Goal: Check status: Check status

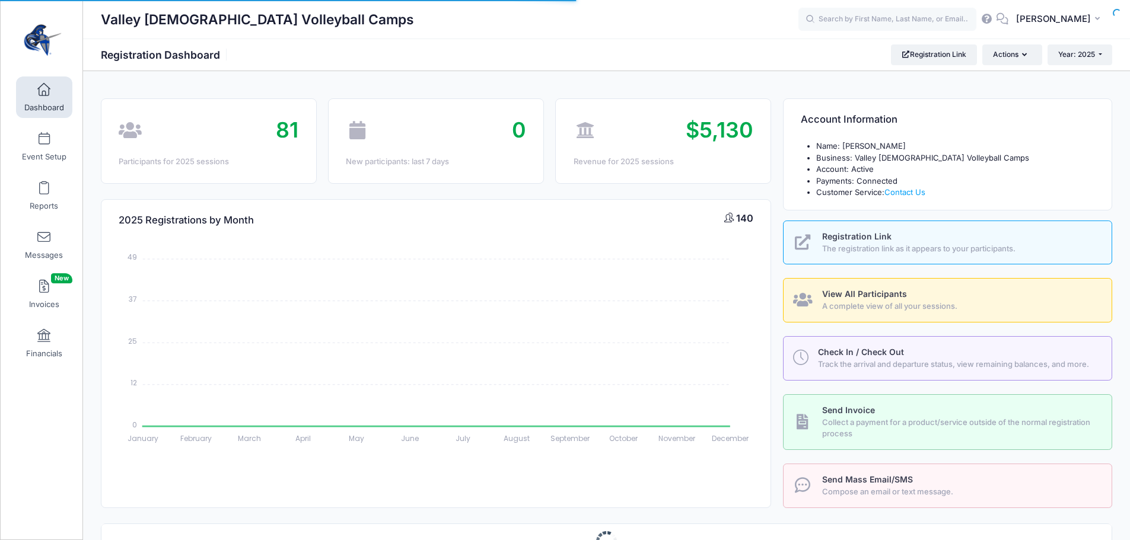
select select
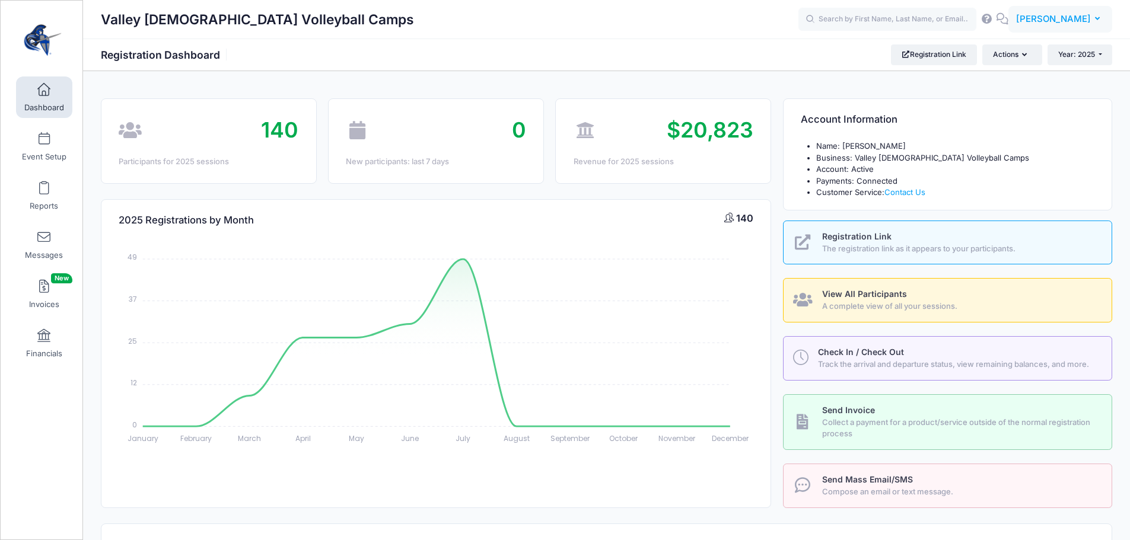
click at [1052, 22] on span "[PERSON_NAME]" at bounding box center [1053, 18] width 75 height 13
click at [1015, 66] on link "My Events" at bounding box center [1031, 74] width 144 height 23
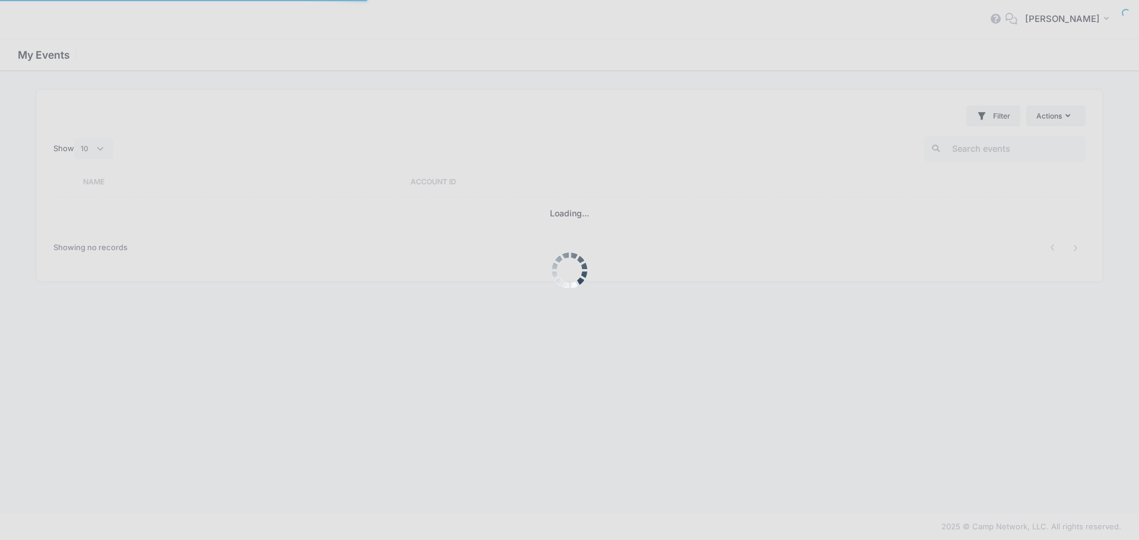
select select "10"
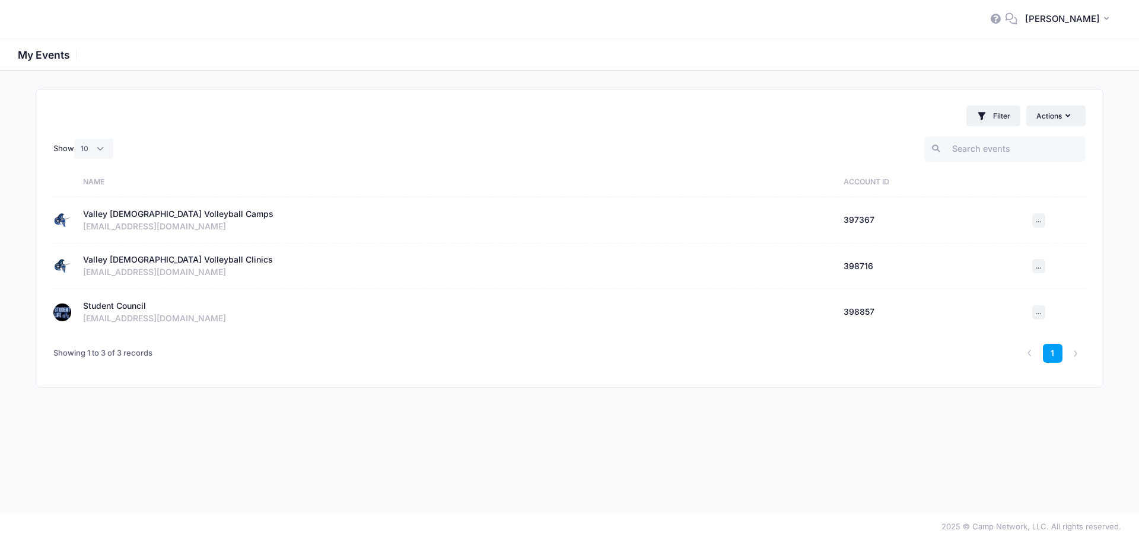
click at [125, 305] on div "Student Council" at bounding box center [114, 306] width 63 height 12
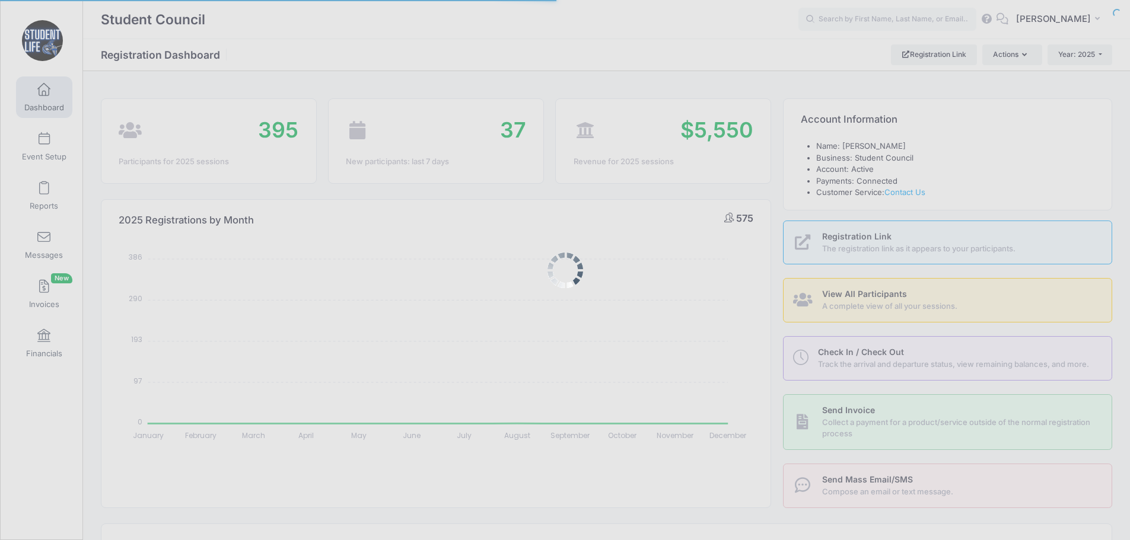
select select
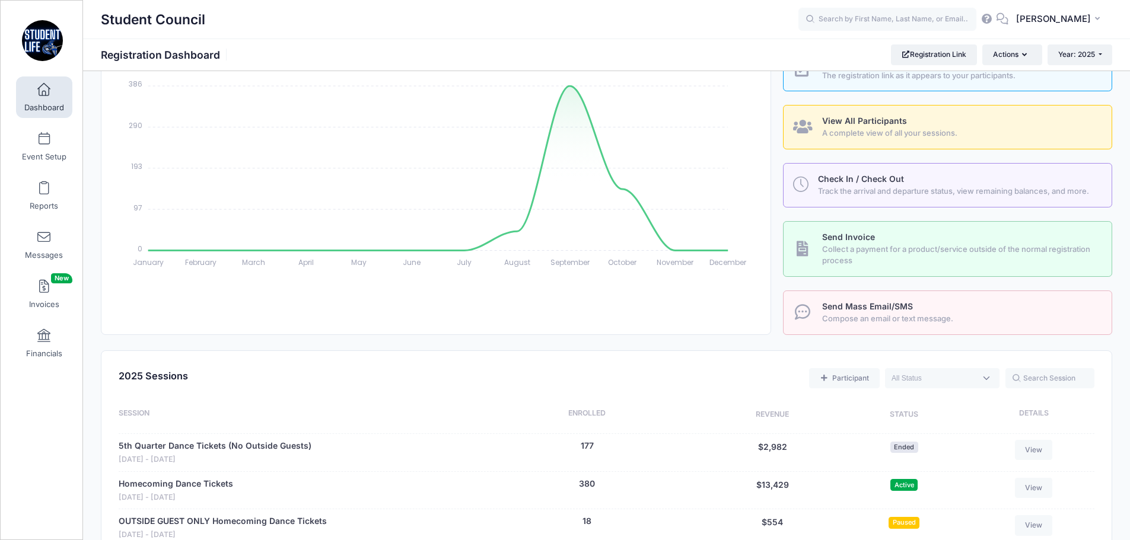
scroll to position [297, 0]
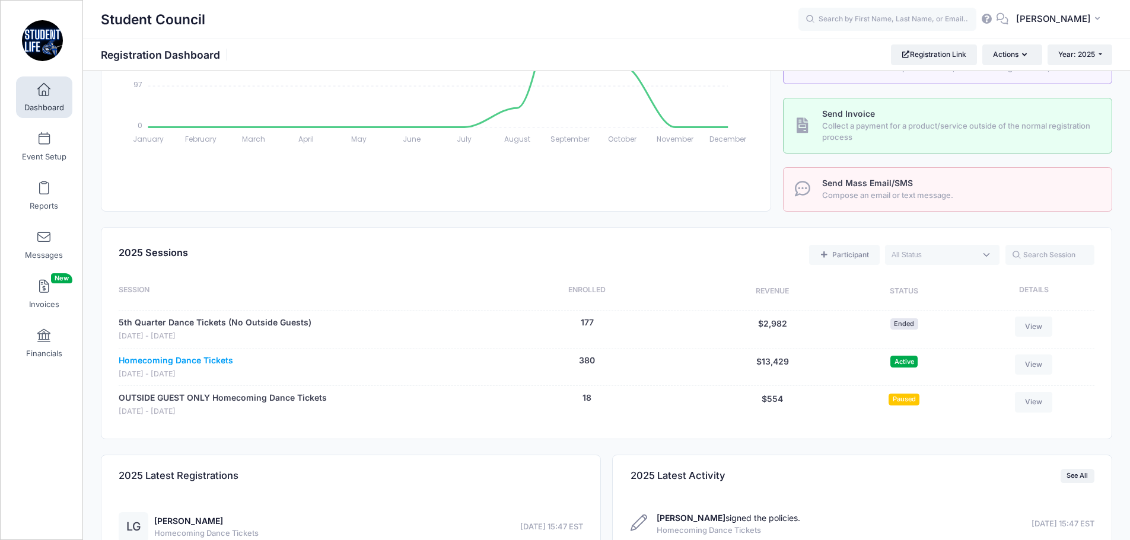
click at [141, 360] on link "Homecoming Dance Tickets" at bounding box center [176, 361] width 115 height 12
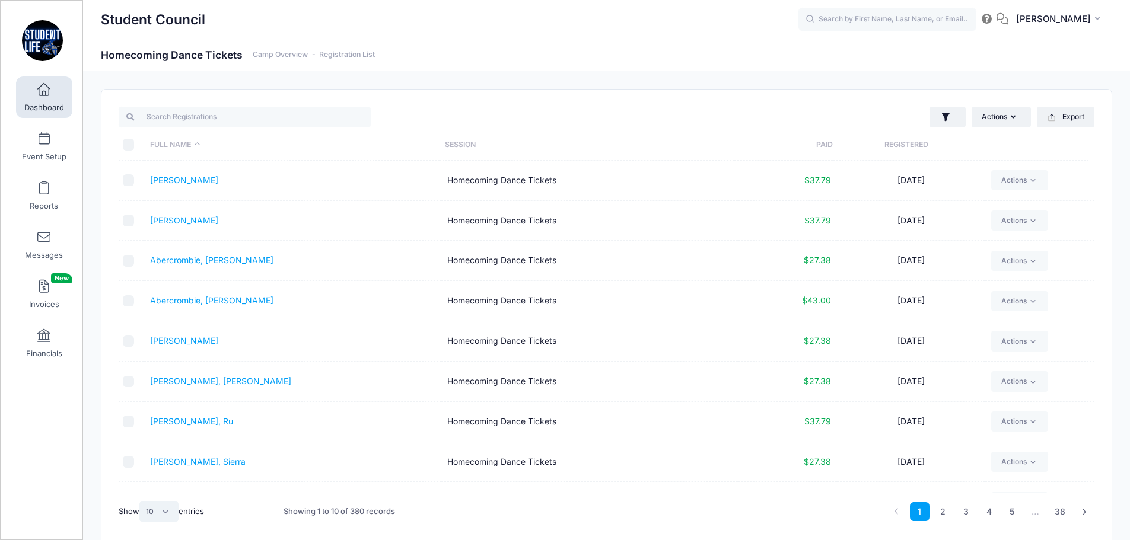
click at [172, 514] on select "All 10 25 50" at bounding box center [158, 512] width 39 height 20
select select "50"
click at [141, 502] on select "All 10 25 50" at bounding box center [158, 512] width 39 height 20
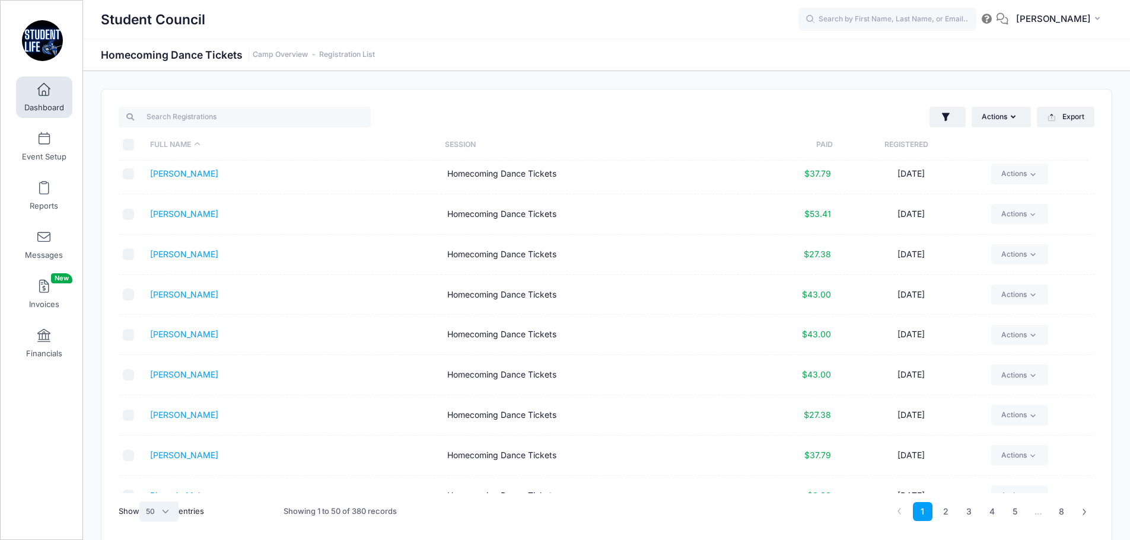
scroll to position [831, 0]
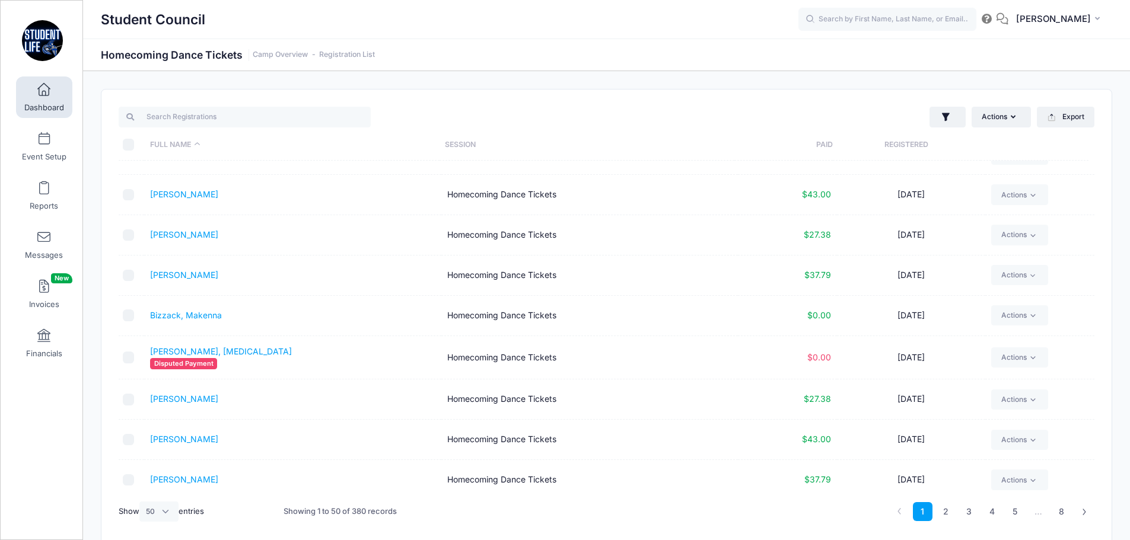
click at [204, 361] on span "Disputed Payment" at bounding box center [183, 363] width 67 height 11
click at [204, 353] on link "[PERSON_NAME], [MEDICAL_DATA]" at bounding box center [221, 351] width 142 height 10
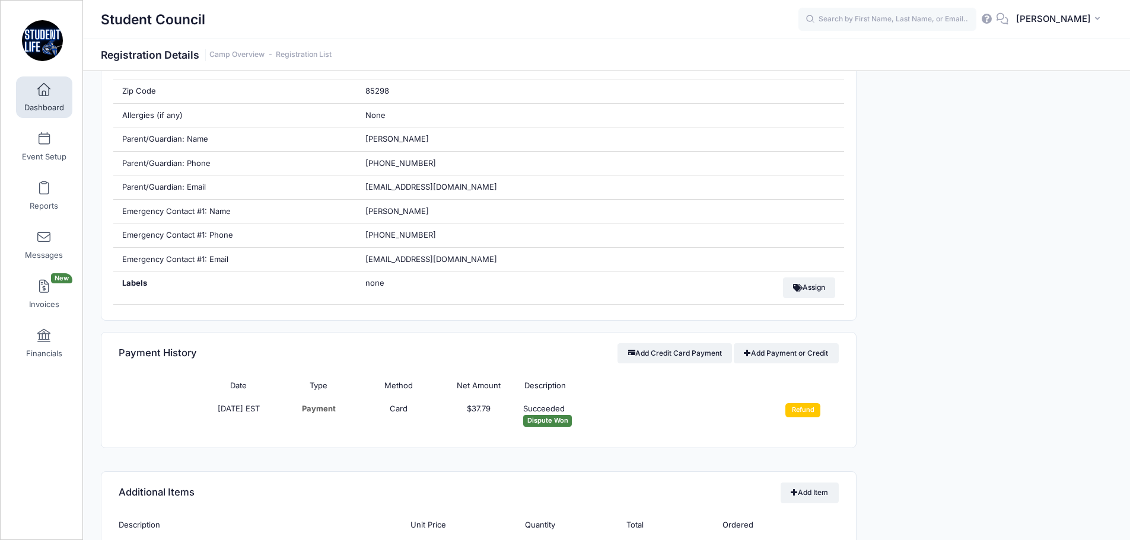
scroll to position [534, 0]
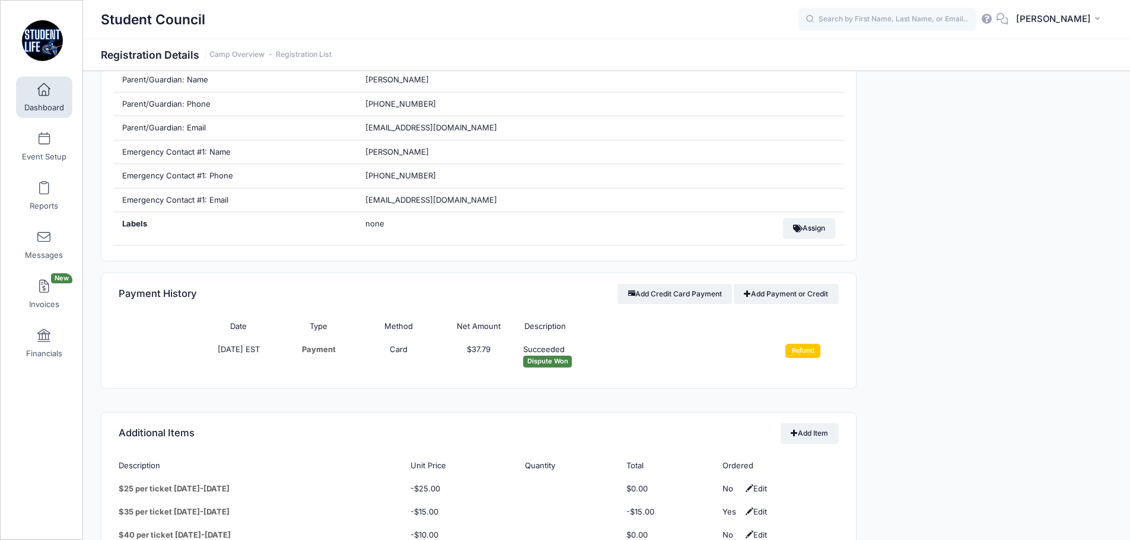
click at [548, 362] on span "Dispute Won" at bounding box center [547, 361] width 49 height 11
drag, startPoint x: 523, startPoint y: 362, endPoint x: 606, endPoint y: 355, distance: 83.4
click at [606, 355] on td "Succeeded Dispute Won" at bounding box center [639, 355] width 240 height 35
drag, startPoint x: 600, startPoint y: 368, endPoint x: 594, endPoint y: 367, distance: 6.1
click at [599, 368] on td "Succeeded Dispute Won" at bounding box center [639, 355] width 240 height 35
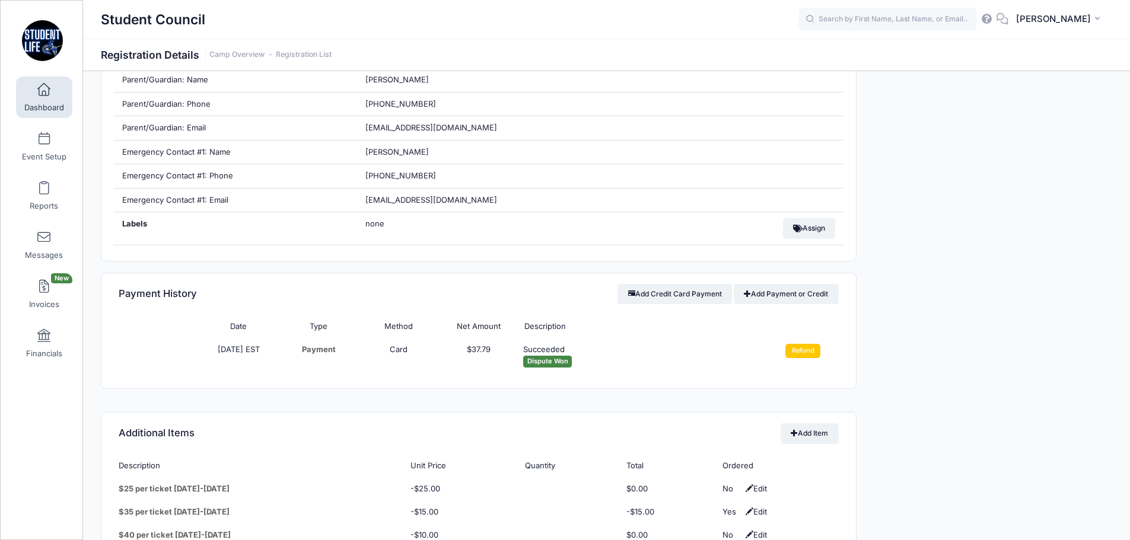
click at [571, 362] on span "Dispute Won" at bounding box center [547, 361] width 49 height 11
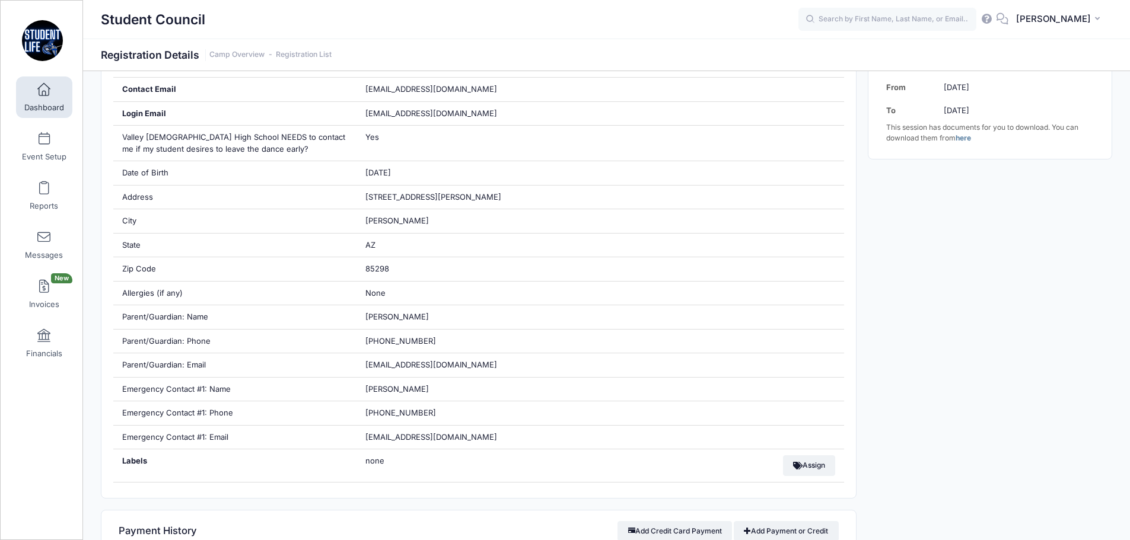
scroll to position [0, 0]
